Goal: Task Accomplishment & Management: Manage account settings

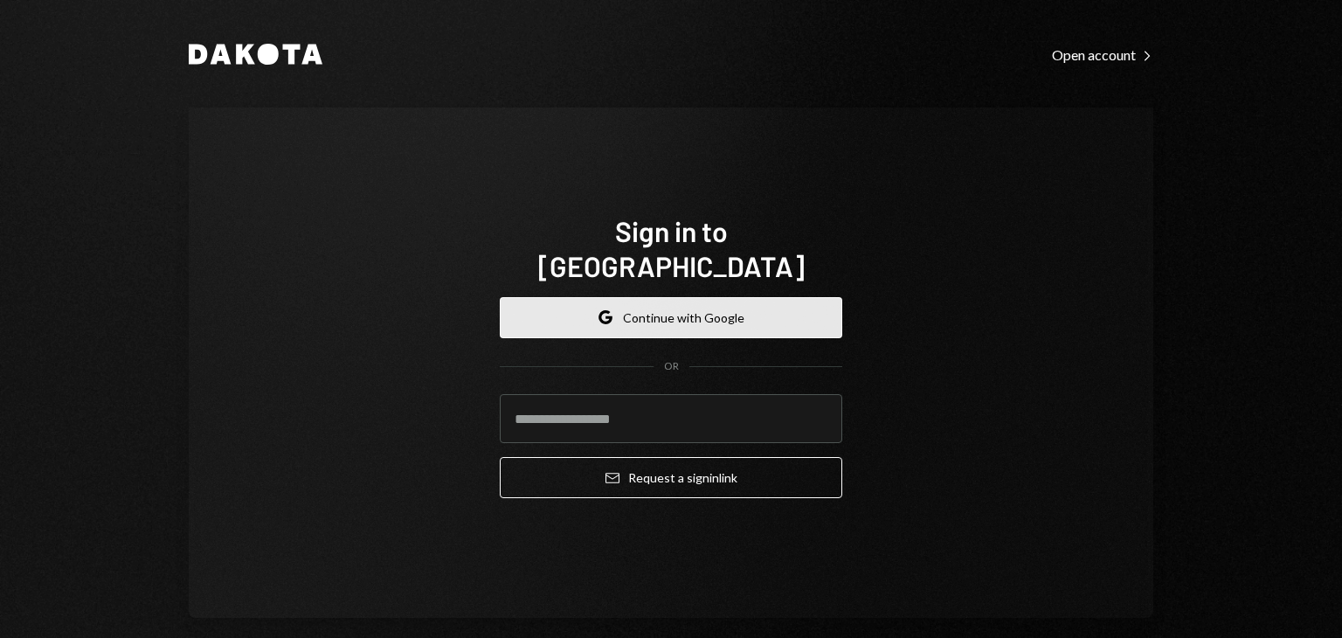
click at [699, 301] on button "Google Continue with Google" at bounding box center [671, 317] width 343 height 41
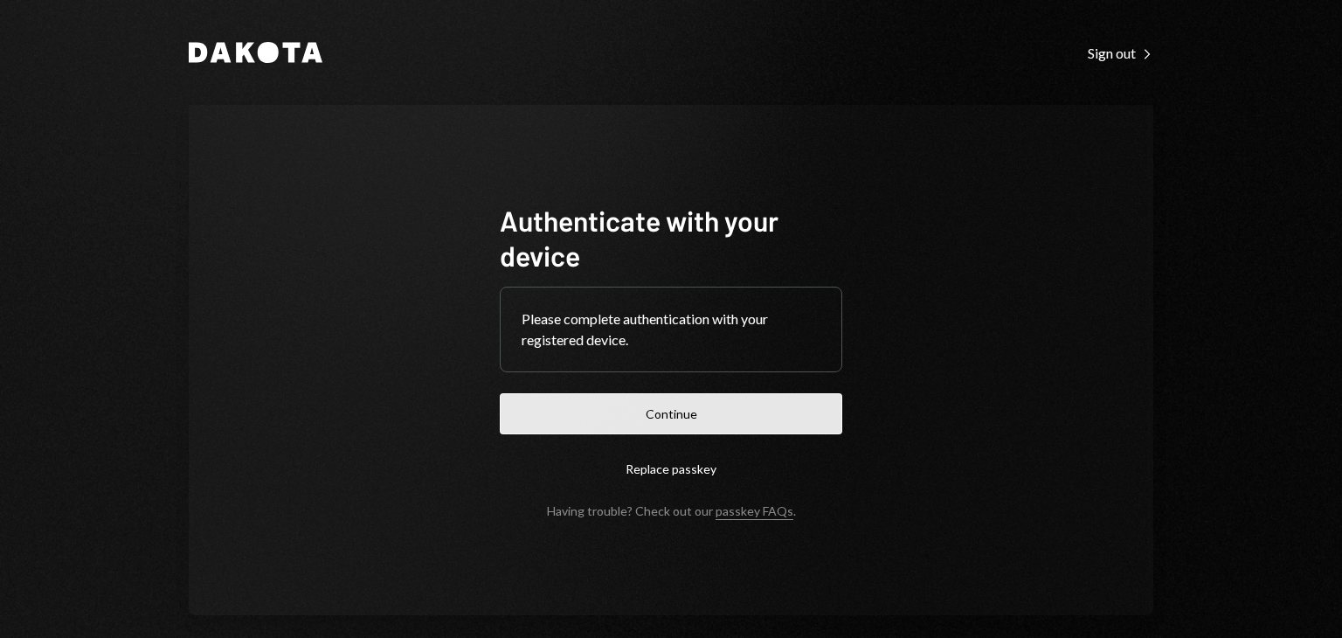
click at [632, 417] on button "Continue" at bounding box center [671, 413] width 343 height 41
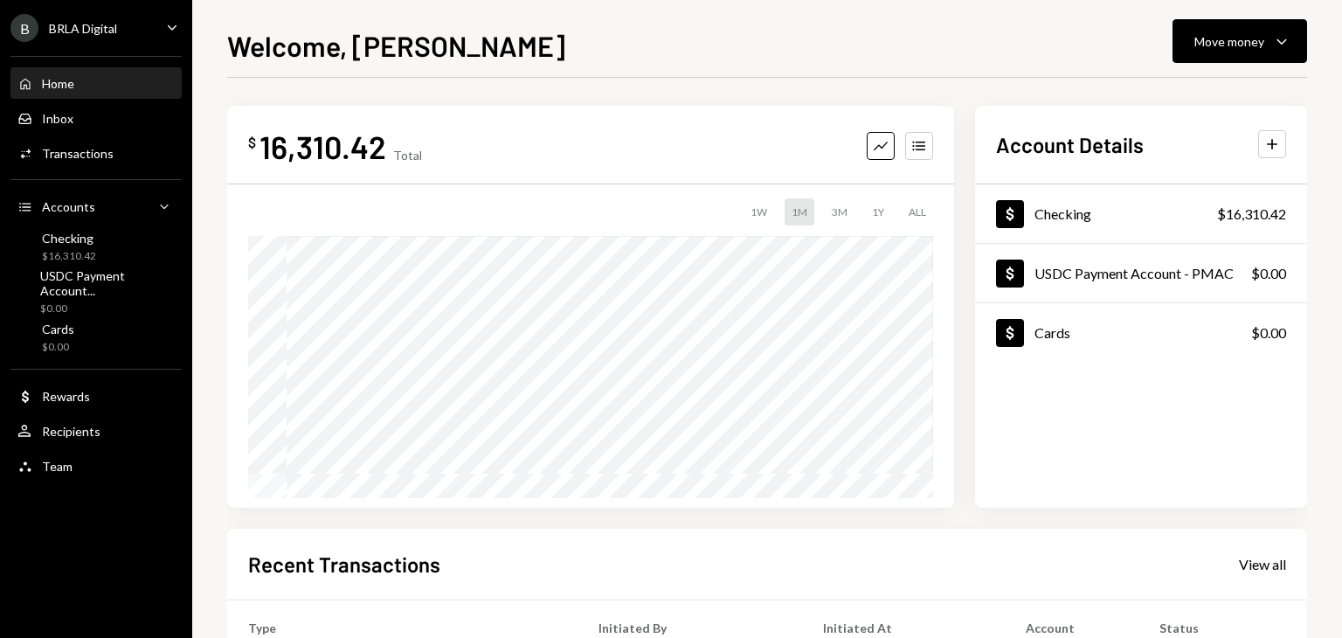
click at [1266, 17] on div "Welcome, Lucas Move money Caret Down $ 16,310.42 Total Graph Accounts 1W 1M 3M …" at bounding box center [767, 319] width 1150 height 638
click at [1257, 26] on button "Move money Caret Down" at bounding box center [1240, 41] width 135 height 44
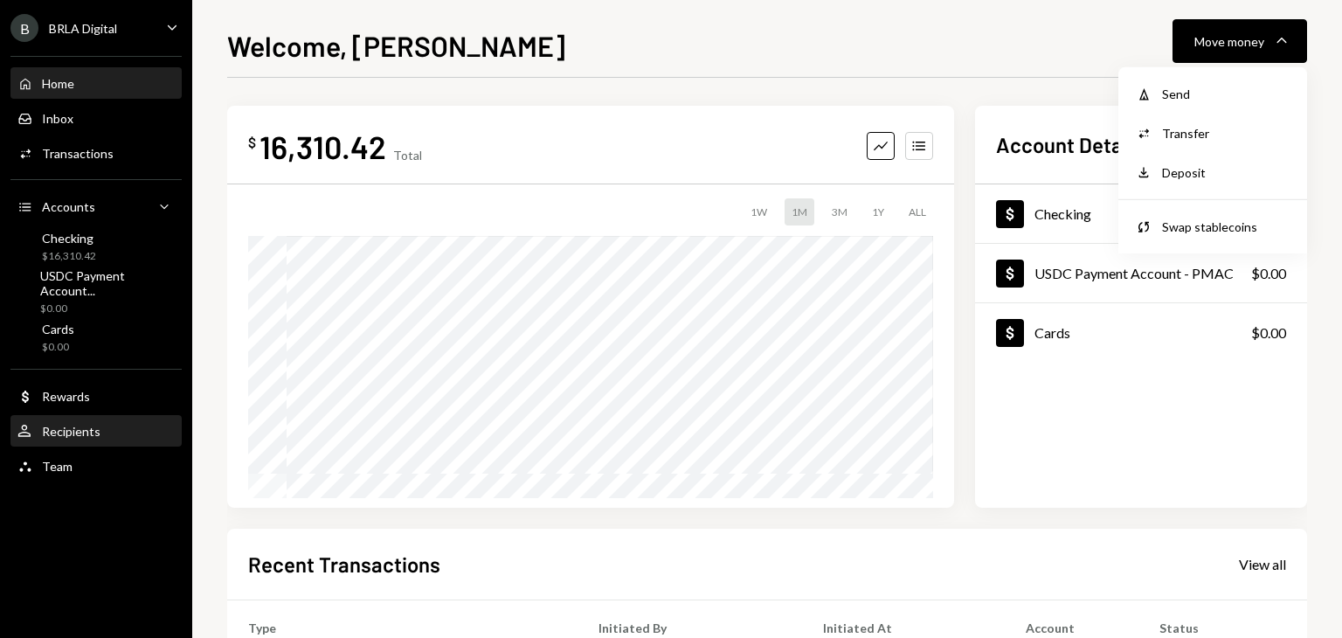
click at [68, 432] on div "Recipients" at bounding box center [71, 431] width 59 height 15
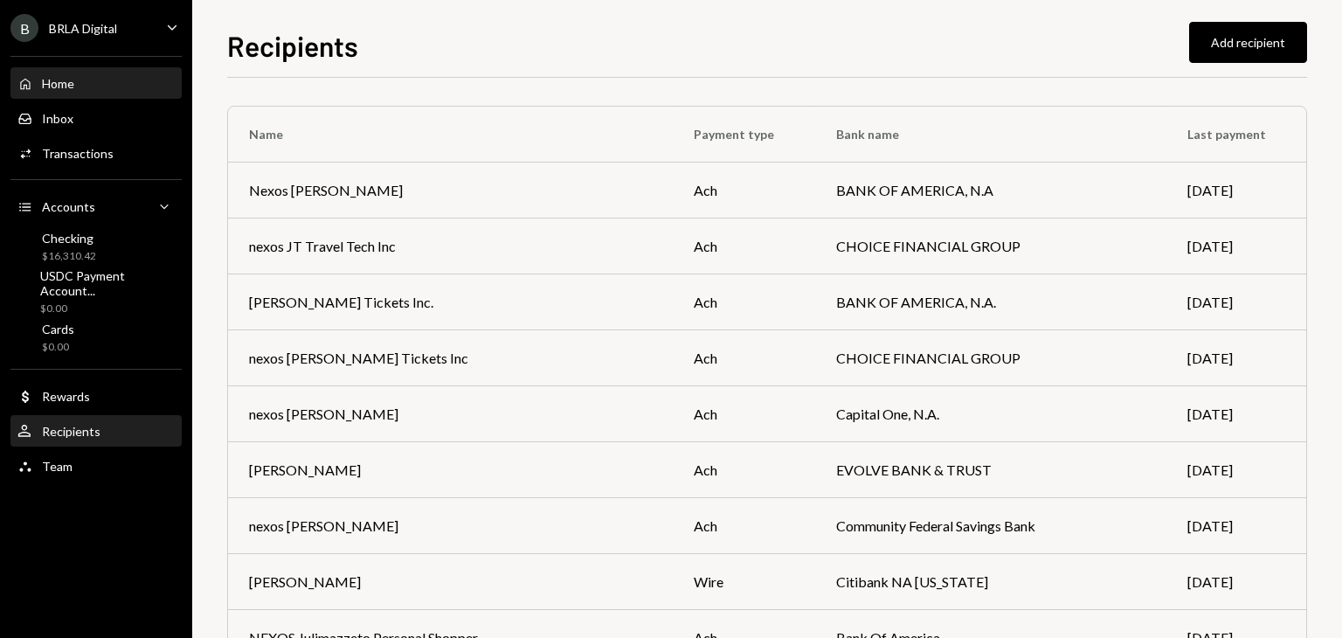
click at [78, 79] on div "Home Home" at bounding box center [95, 84] width 157 height 16
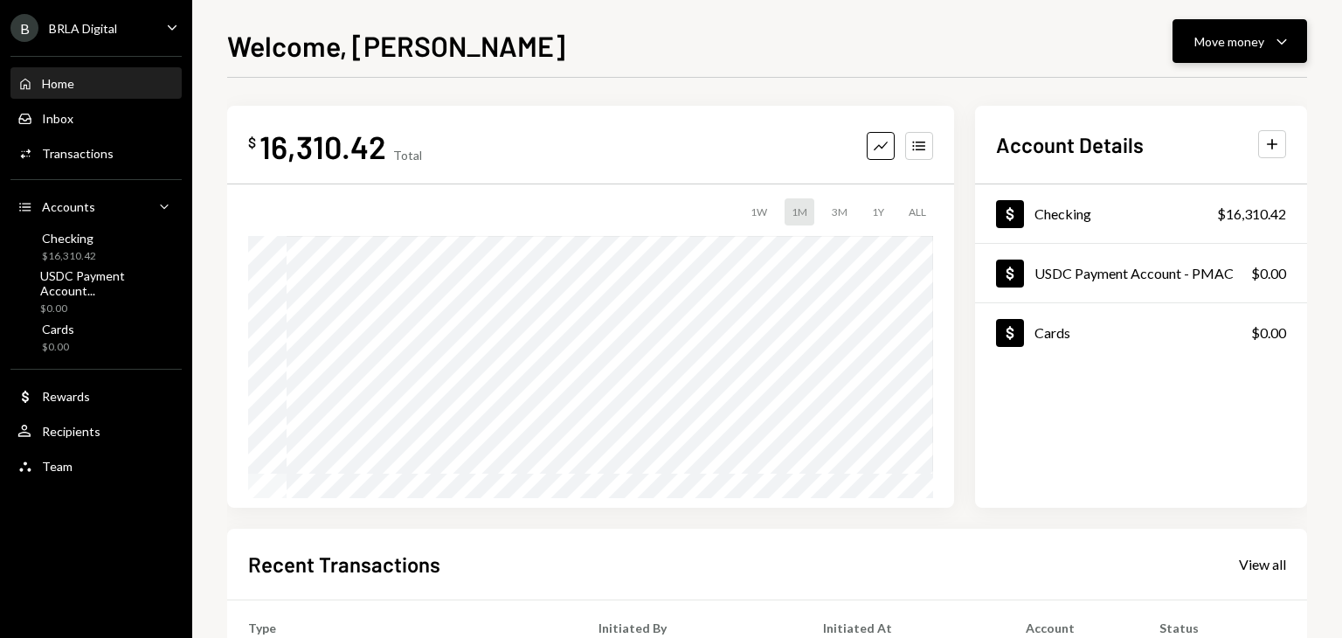
click at [1266, 43] on div "Move money Caret Down" at bounding box center [1239, 41] width 91 height 21
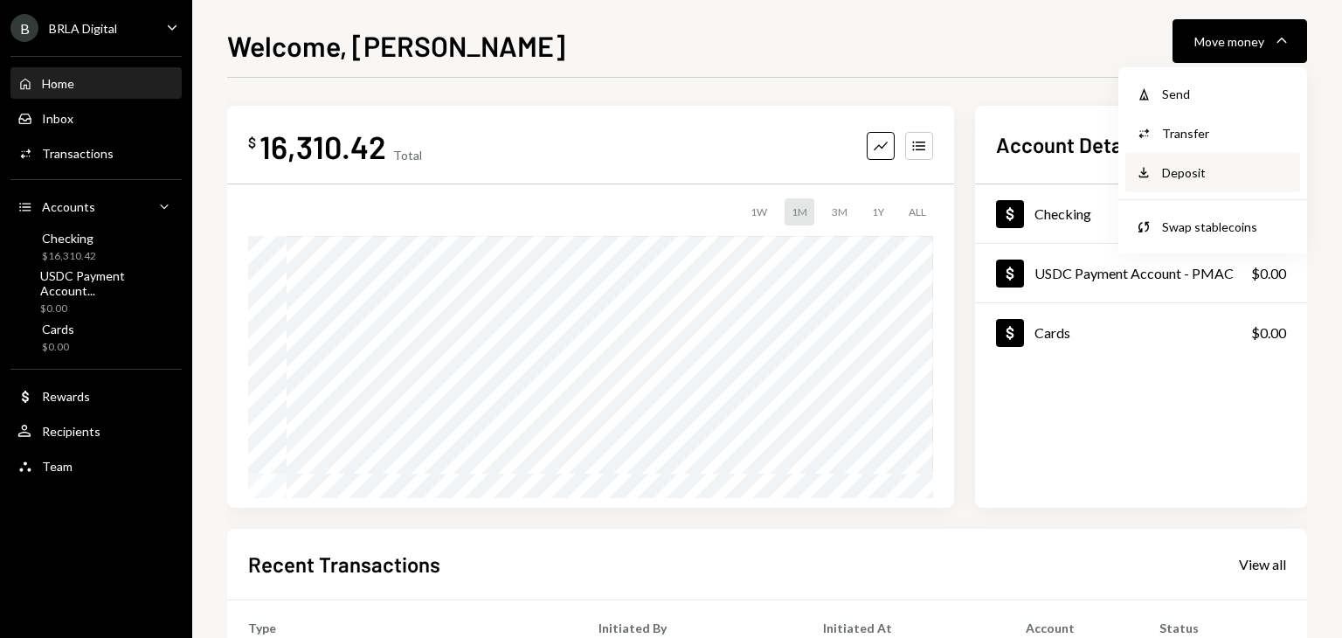
click at [1204, 162] on div "Deposit Deposit" at bounding box center [1212, 172] width 175 height 39
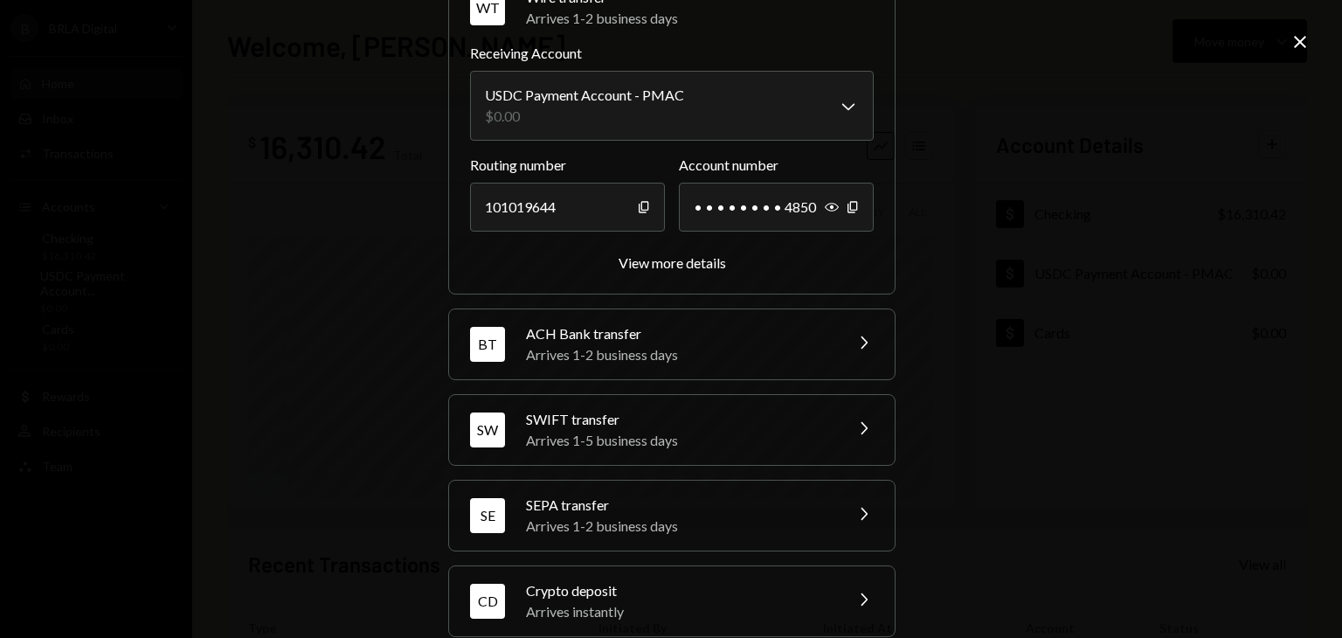
scroll to position [127, 0]
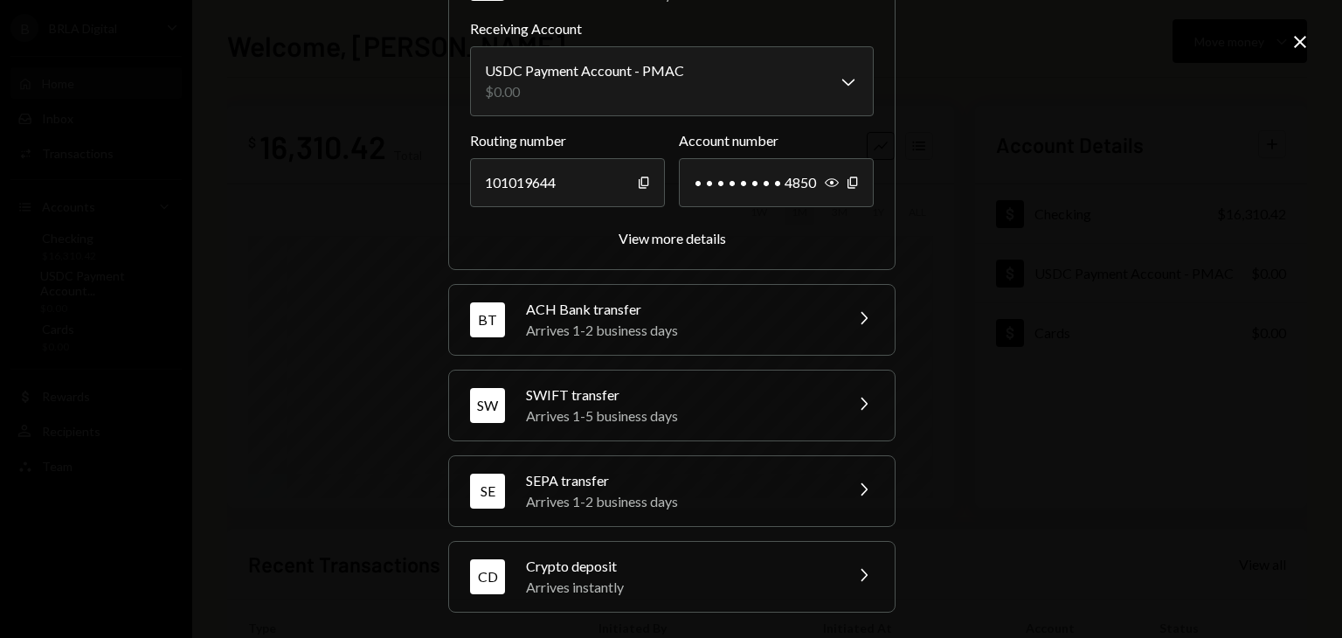
click at [571, 606] on div "CD Crypto deposit Arrives instantly Chevron Right" at bounding box center [672, 577] width 446 height 70
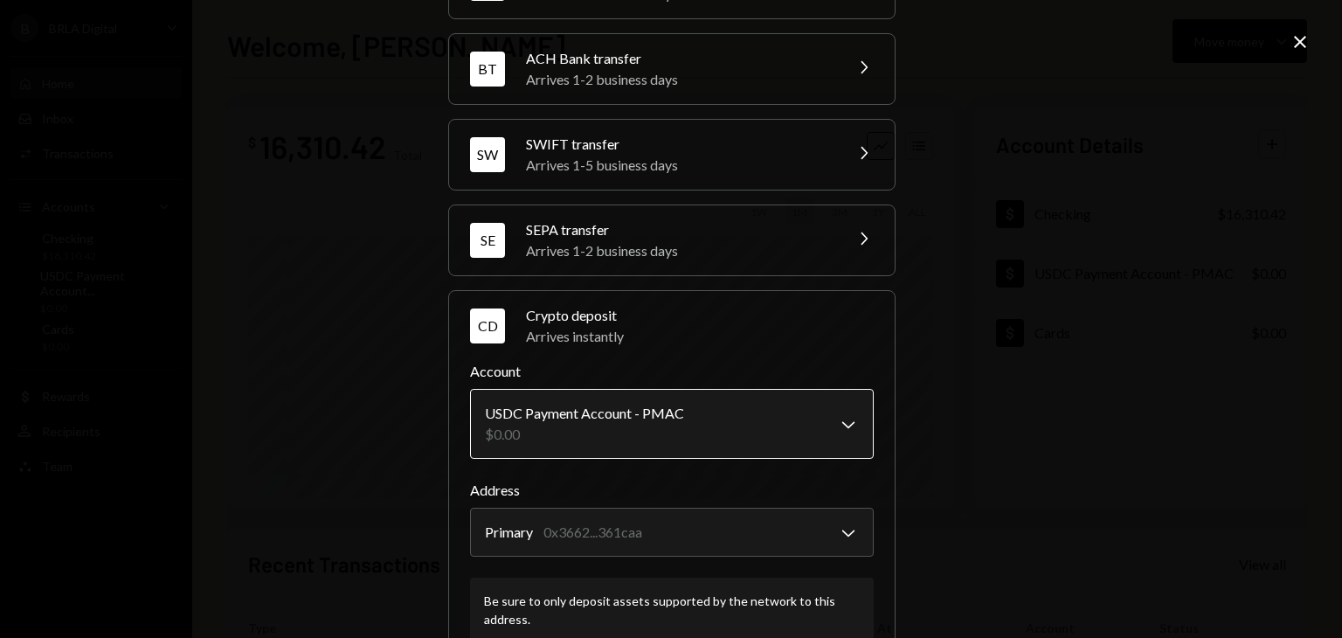
scroll to position [239, 0]
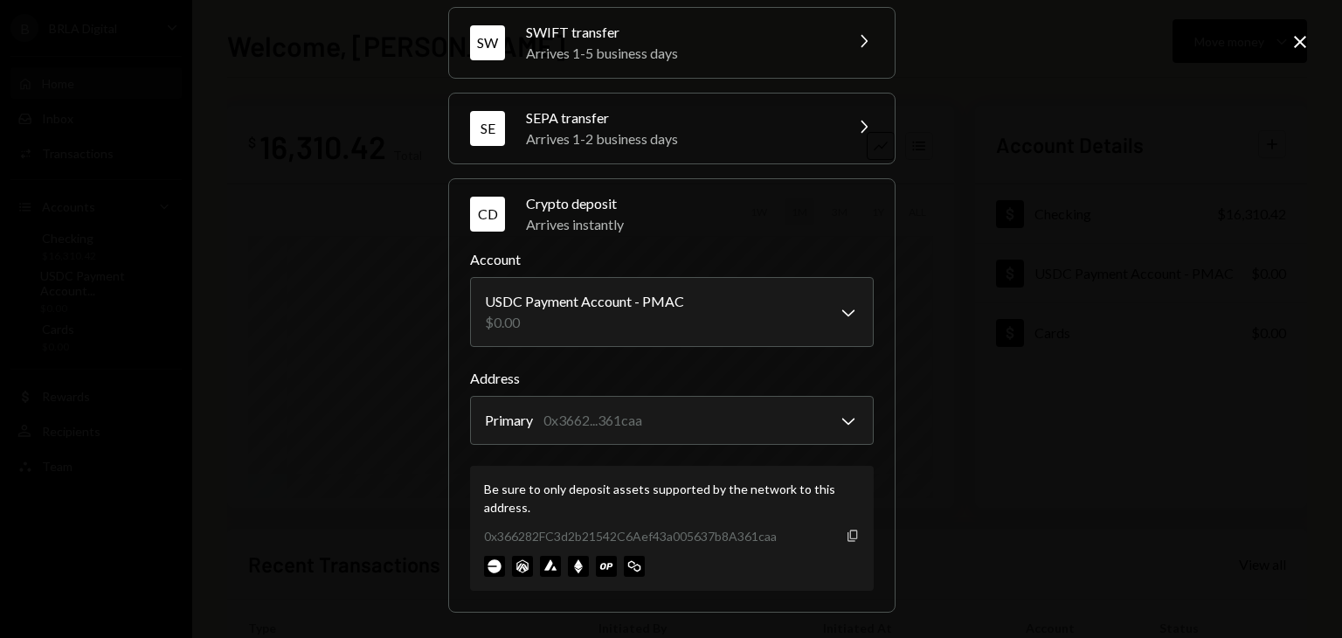
click at [846, 533] on icon "Copy" at bounding box center [853, 536] width 14 height 14
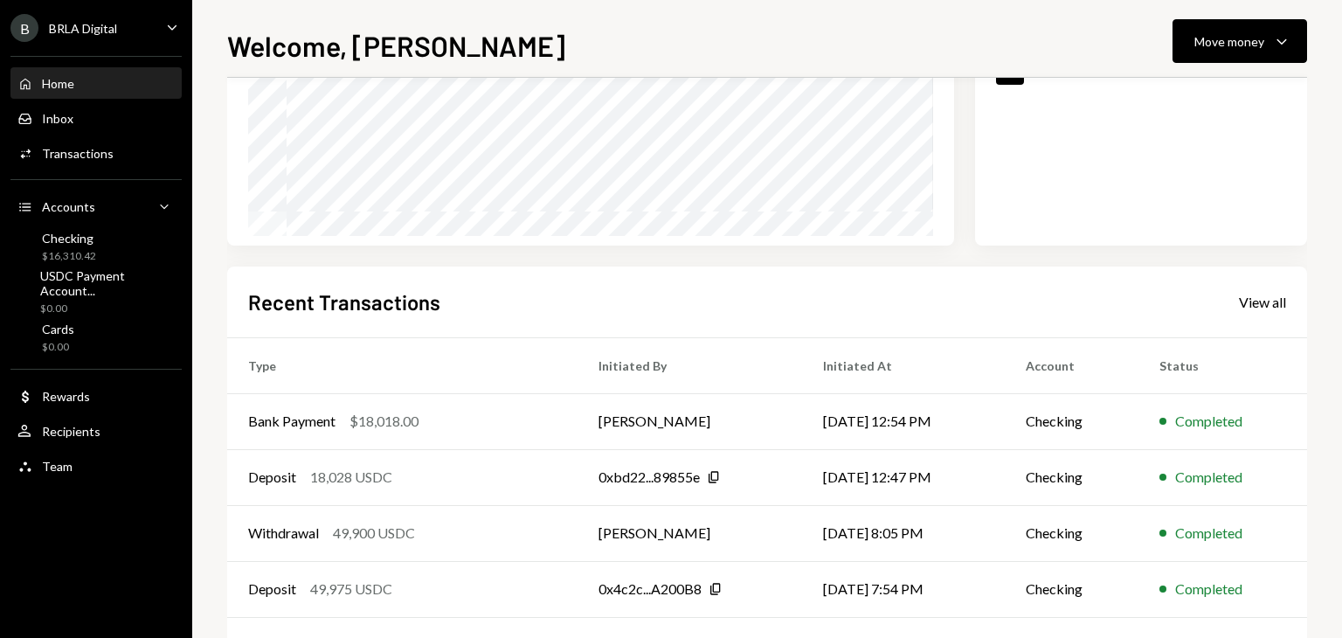
scroll to position [332, 0]
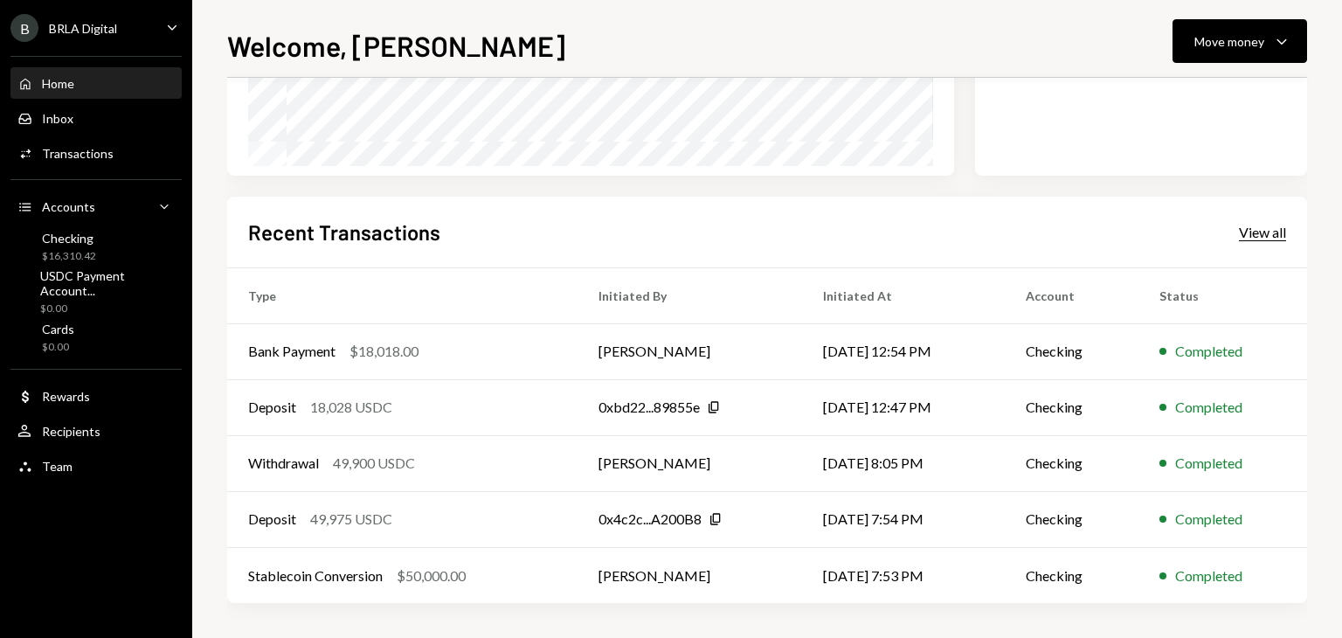
click at [1270, 226] on div "View all" at bounding box center [1262, 232] width 47 height 17
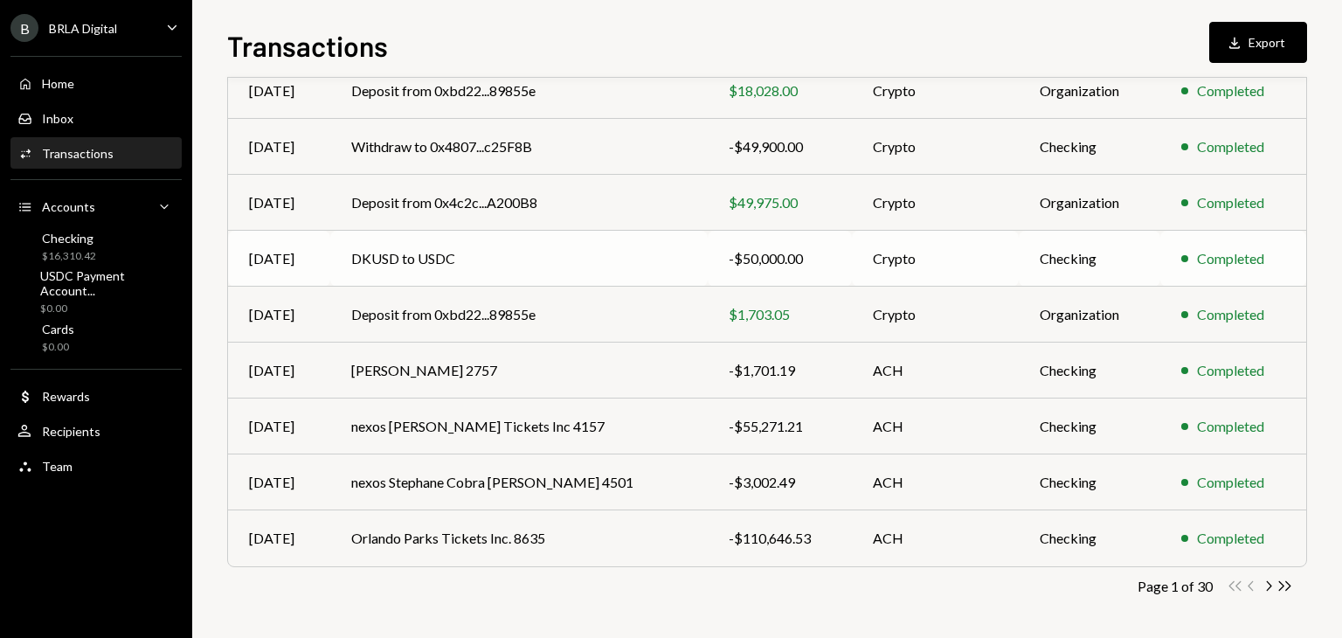
scroll to position [273, 0]
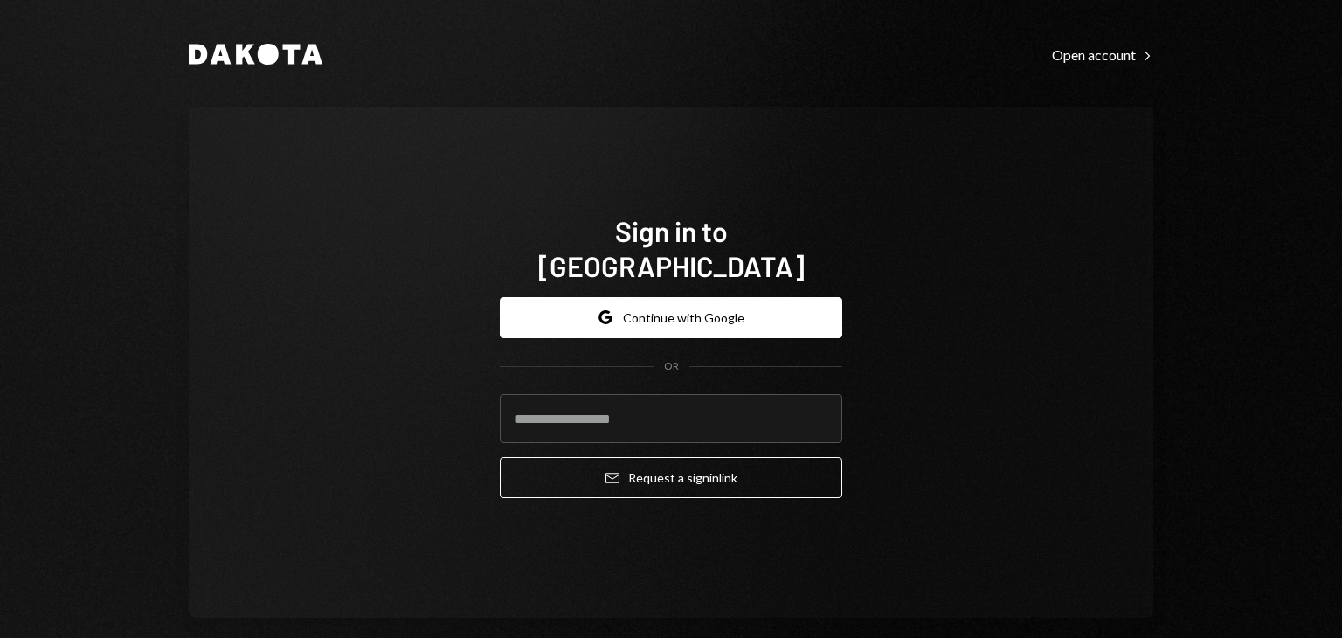
click at [650, 304] on button "Google Continue with Google" at bounding box center [671, 317] width 343 height 41
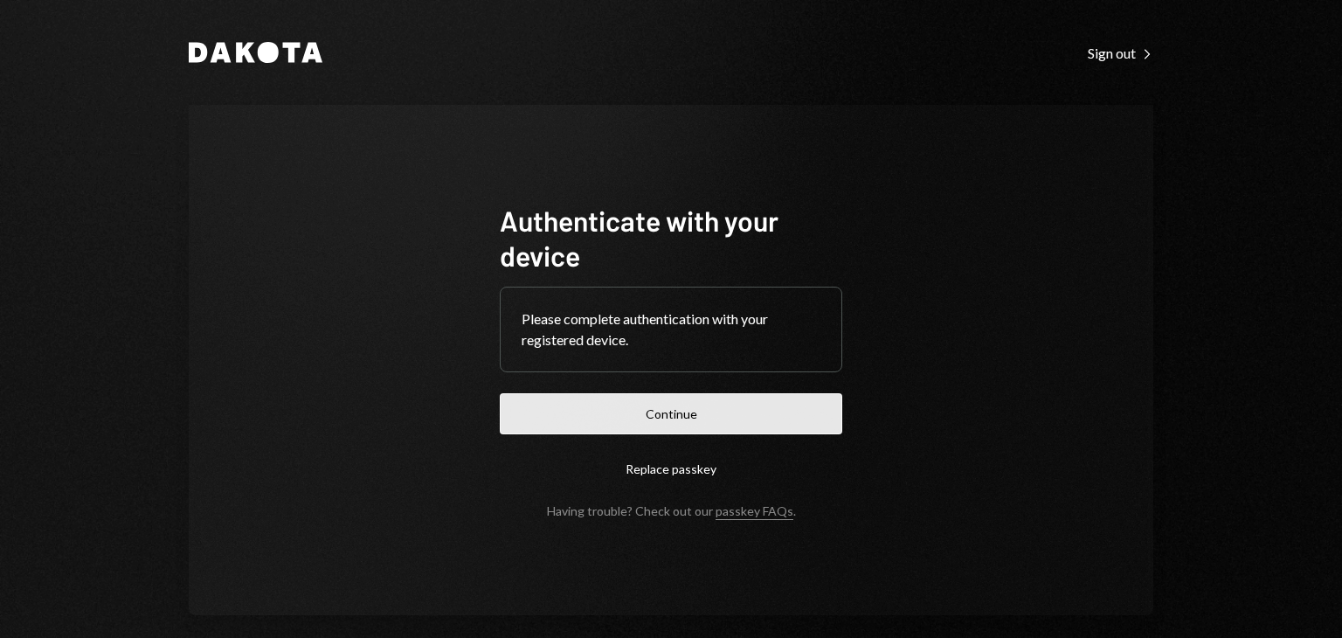
click at [597, 399] on button "Continue" at bounding box center [671, 413] width 343 height 41
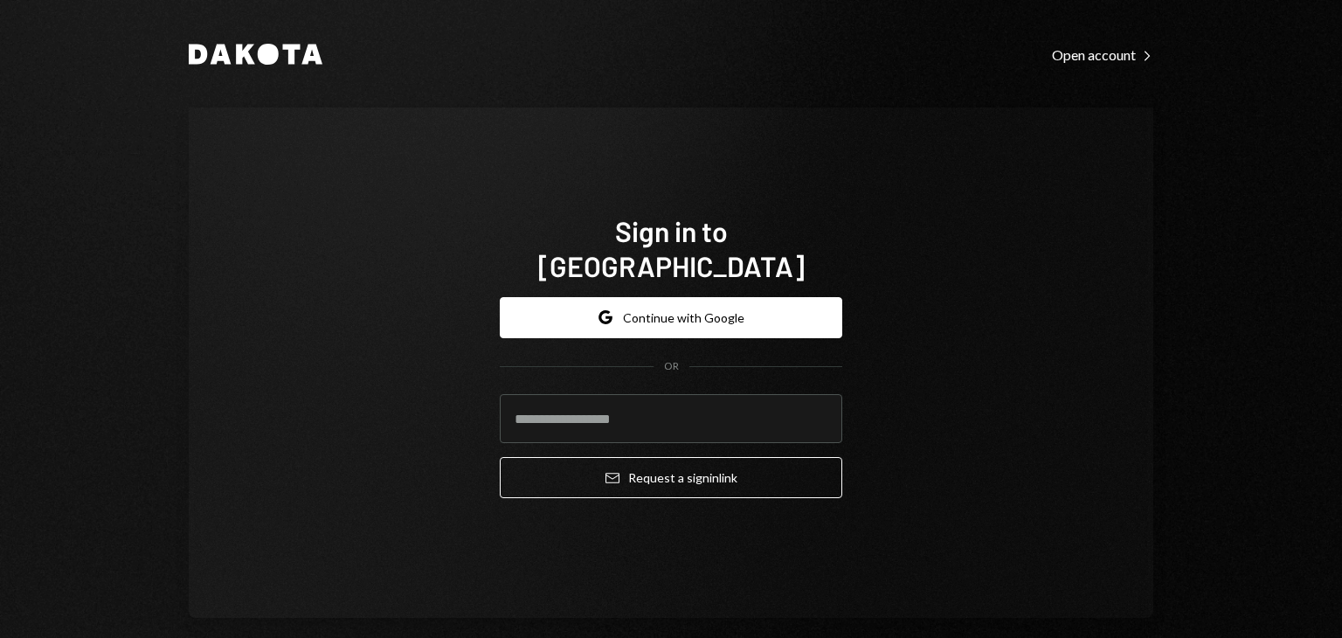
click at [671, 297] on button "Google Continue with Google" at bounding box center [671, 317] width 343 height 41
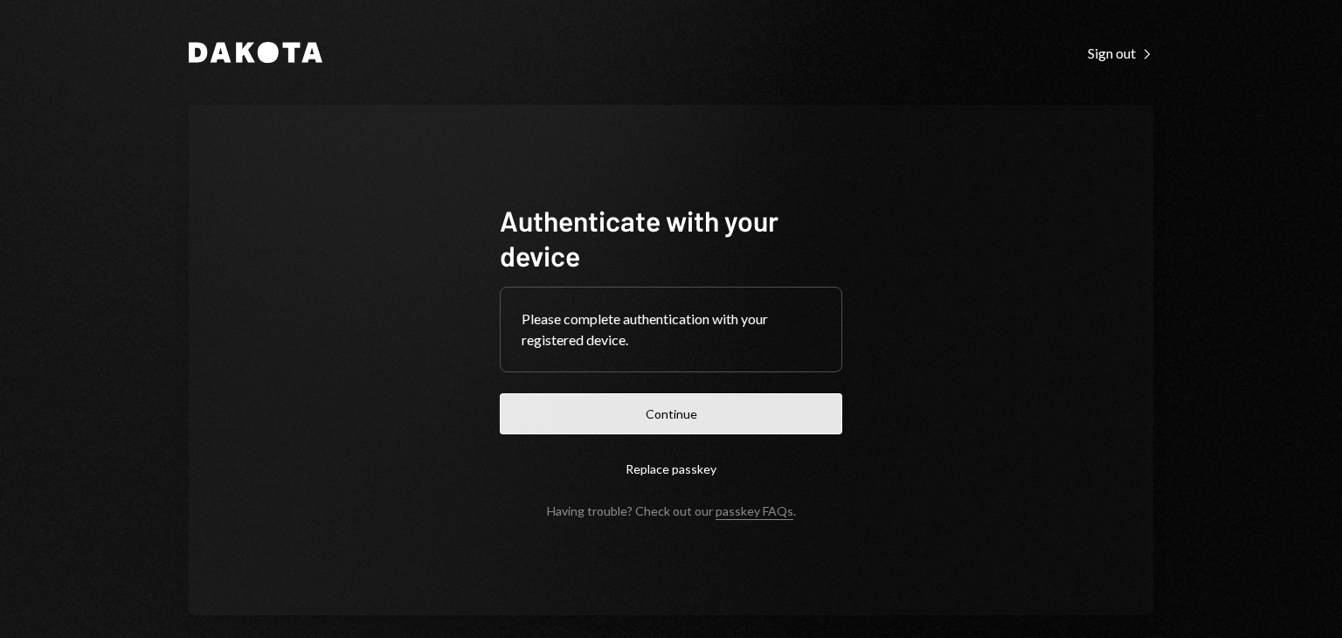
click at [631, 420] on button "Continue" at bounding box center [671, 413] width 343 height 41
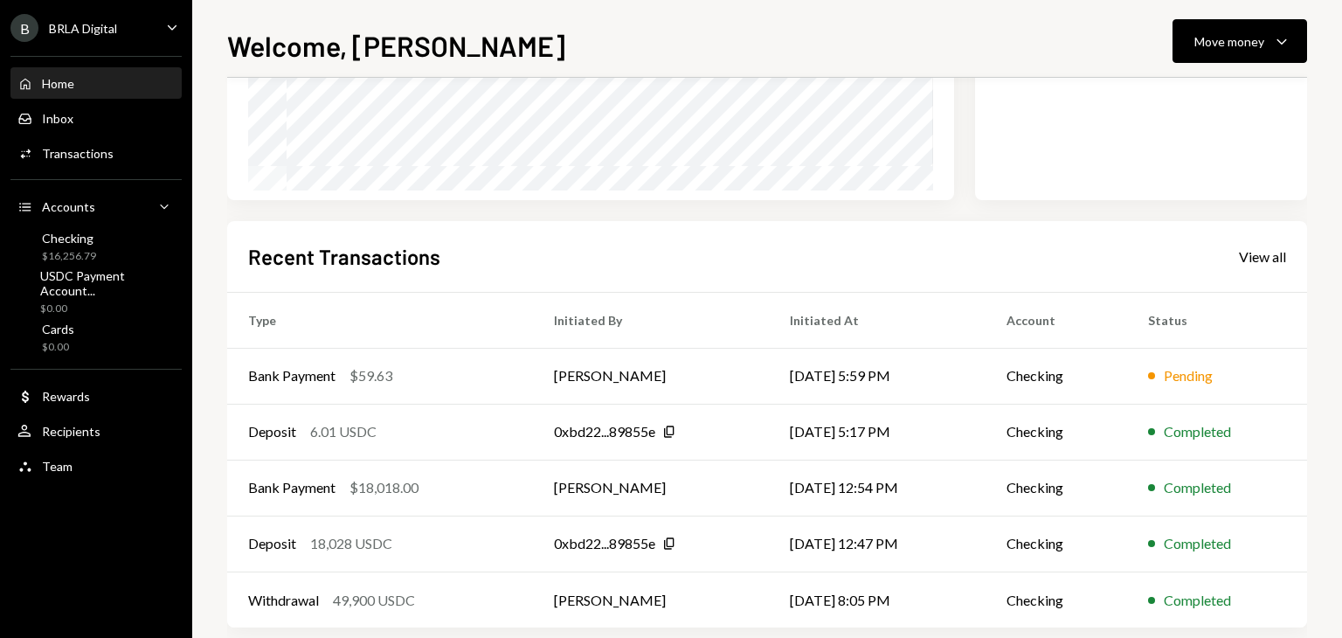
scroll to position [332, 0]
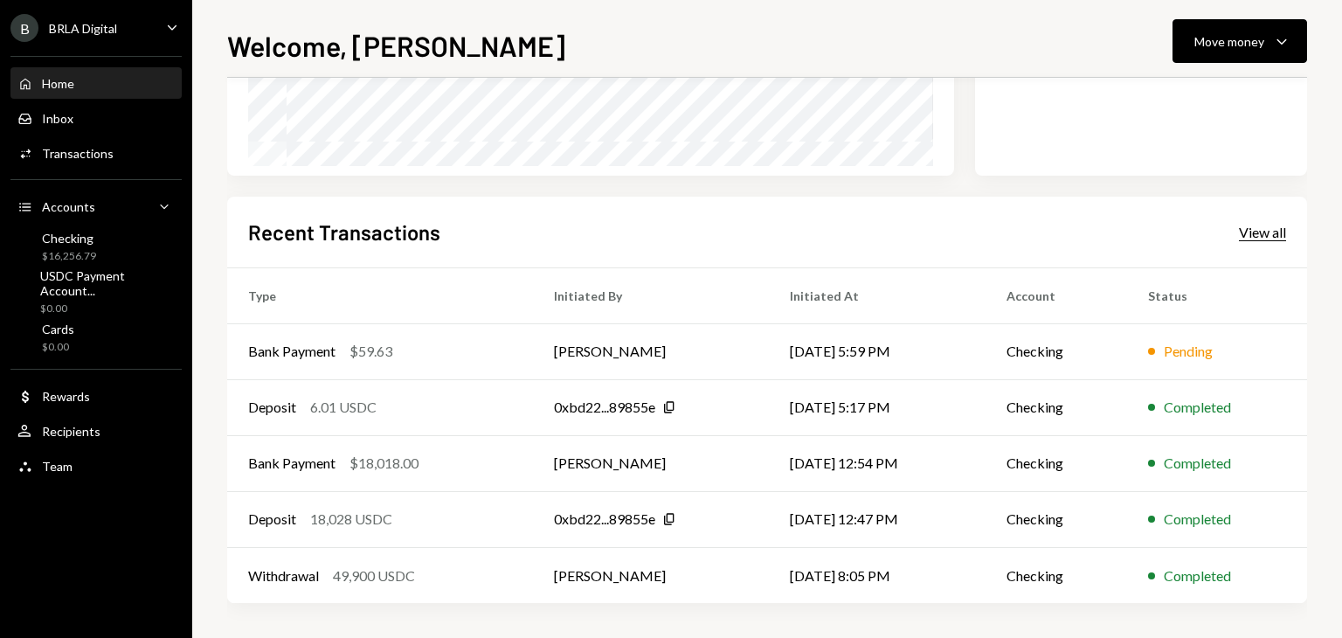
click at [1266, 228] on div "View all" at bounding box center [1262, 232] width 47 height 17
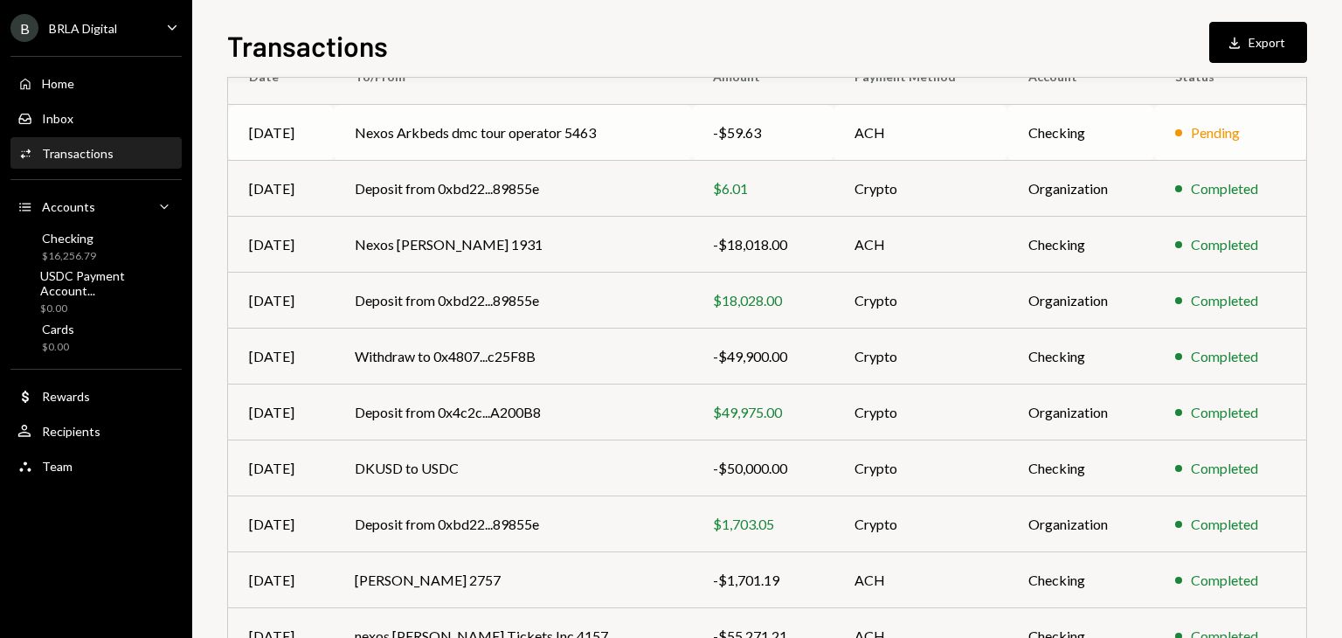
scroll to position [262, 0]
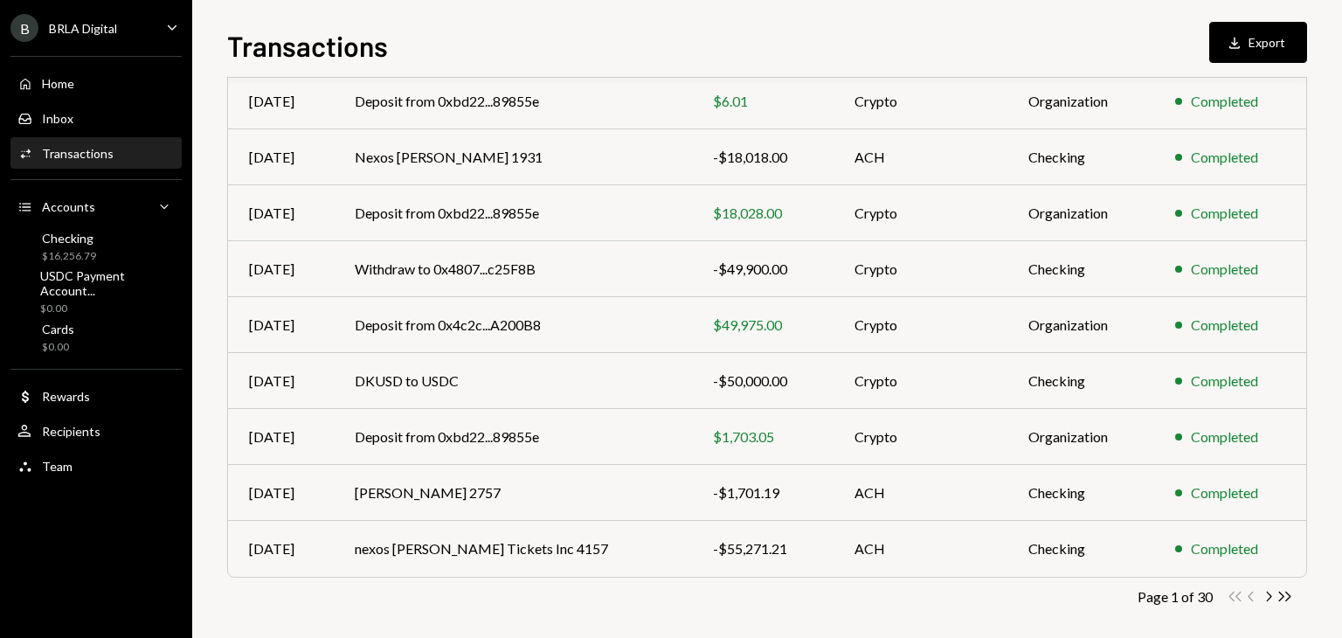
click at [1265, 599] on icon "Chevron Right" at bounding box center [1268, 596] width 17 height 17
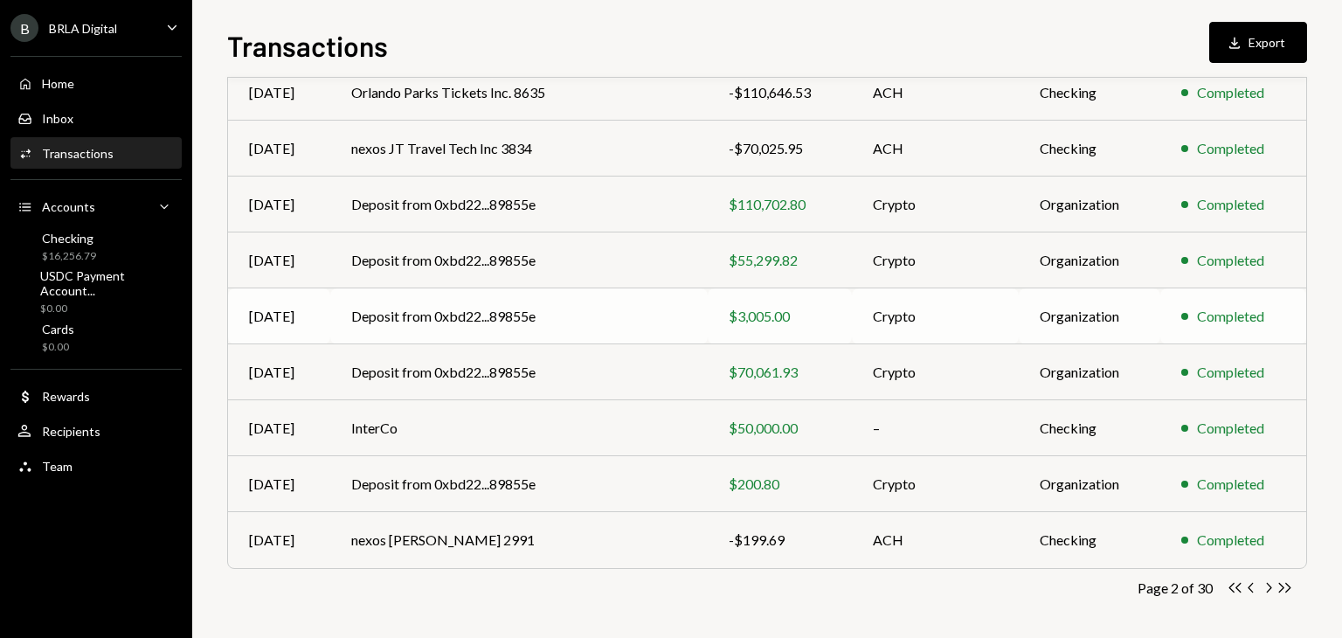
scroll to position [273, 0]
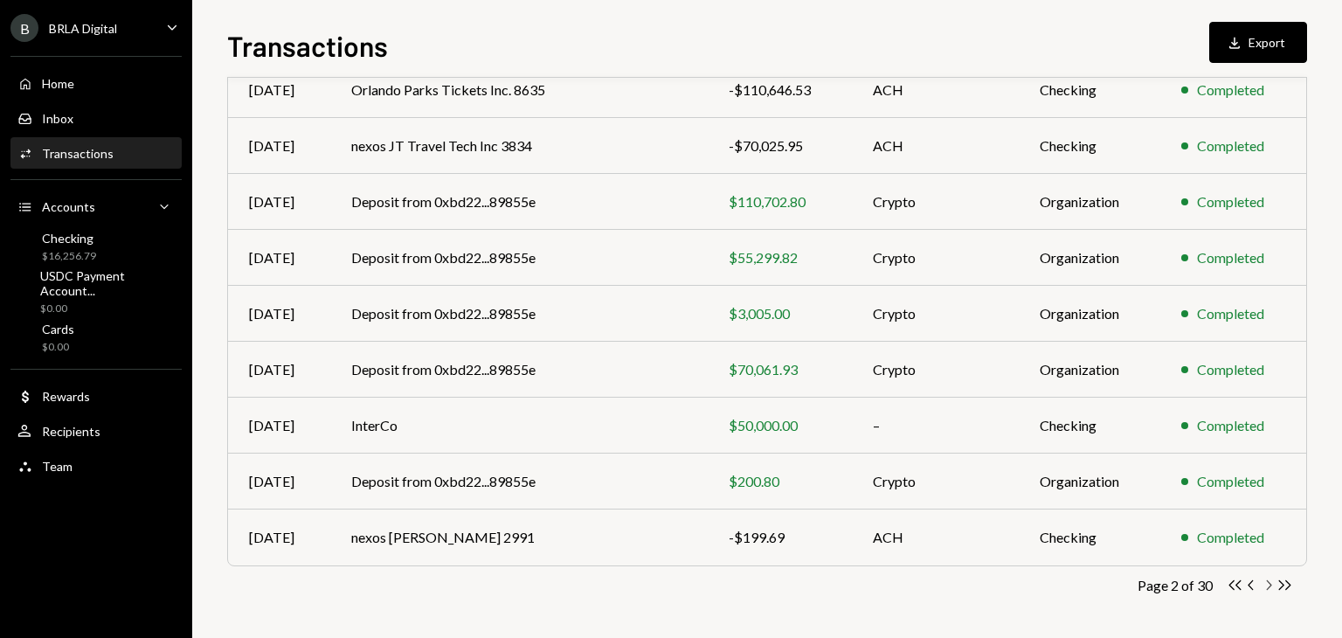
click at [1273, 582] on icon "Chevron Right" at bounding box center [1268, 585] width 17 height 17
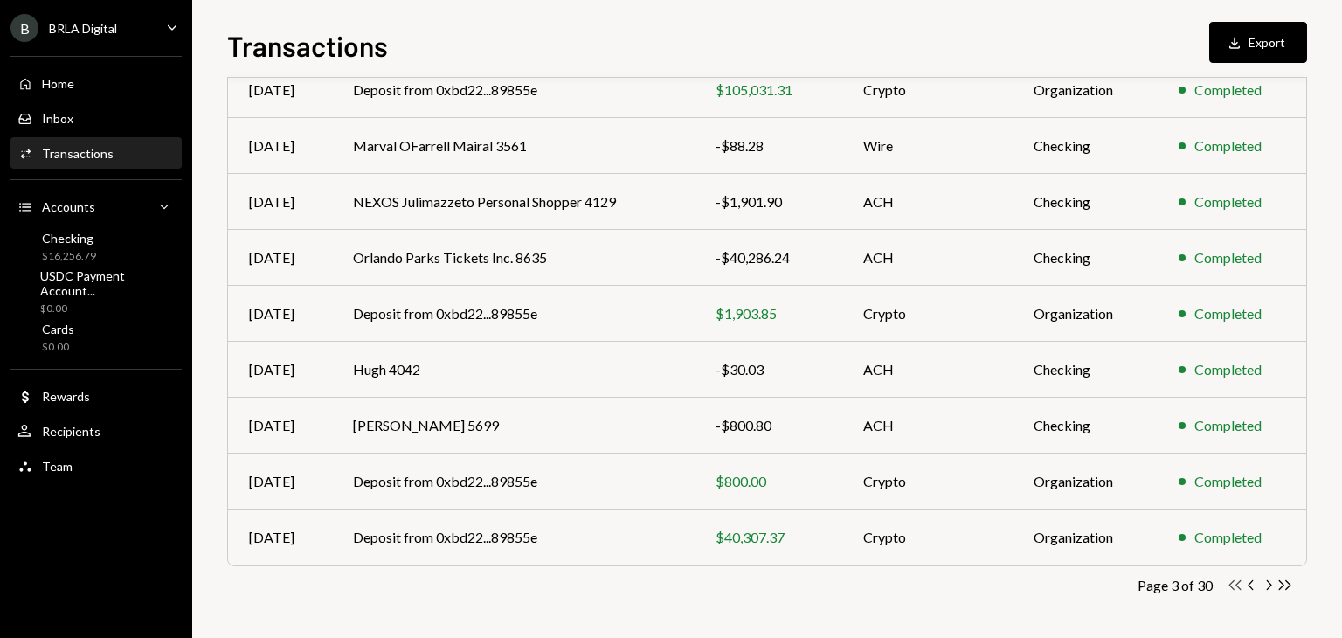
click at [1234, 588] on icon "Double Arrow Left" at bounding box center [1235, 585] width 17 height 17
